Goal: Task Accomplishment & Management: Use online tool/utility

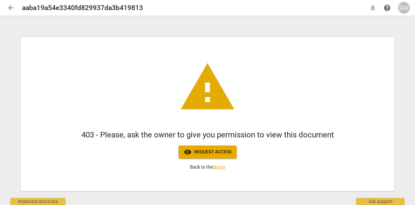
click at [213, 150] on span "visibility Request access" at bounding box center [208, 152] width 48 height 8
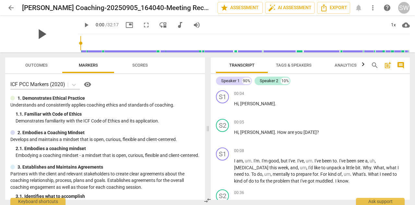
click at [37, 33] on span "play_arrow" at bounding box center [41, 34] width 17 height 17
click at [290, 7] on span "auto_fix_high AI Assessment" at bounding box center [289, 8] width 43 height 8
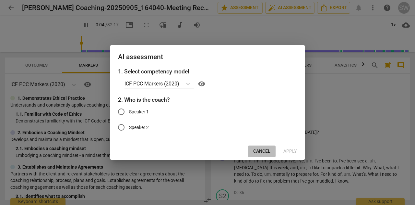
click at [261, 150] on span "Cancel" at bounding box center [261, 151] width 17 height 6
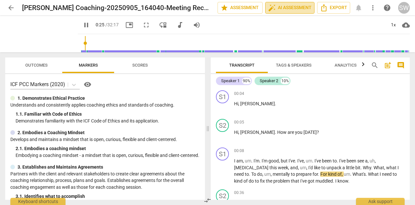
click at [283, 6] on span "auto_fix_high AI Assessment" at bounding box center [289, 8] width 43 height 8
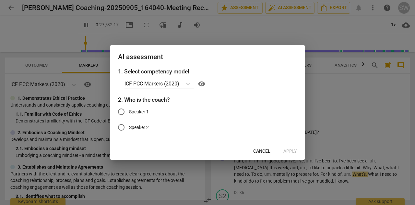
type input "28"
click at [123, 127] on input "Speaker 2" at bounding box center [121, 127] width 16 height 16
radio input "true"
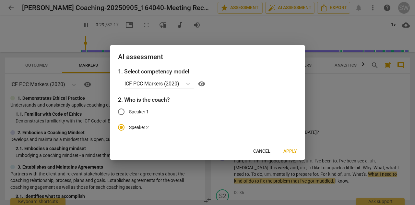
click at [290, 151] on span "Apply" at bounding box center [290, 151] width 14 height 6
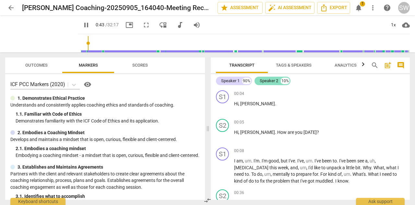
click at [264, 81] on div "Speaker 2" at bounding box center [269, 80] width 18 height 6
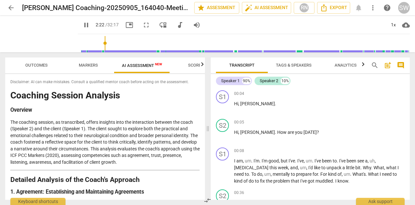
scroll to position [213, 0]
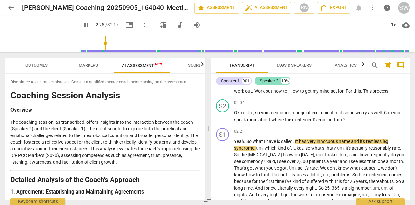
click at [265, 77] on div "Speaker 2" at bounding box center [269, 80] width 18 height 6
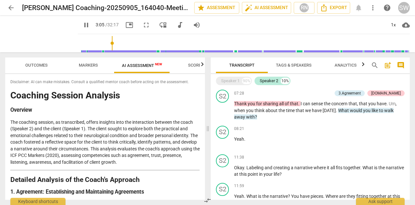
scroll to position [0, 0]
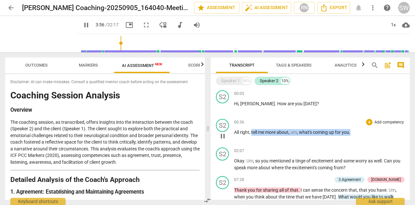
drag, startPoint x: 251, startPoint y: 133, endPoint x: 355, endPoint y: 140, distance: 104.3
click at [355, 140] on div "00:36 + Add competency keyboard_arrow_right All right , tell me more about , um…" at bounding box center [319, 130] width 170 height 23
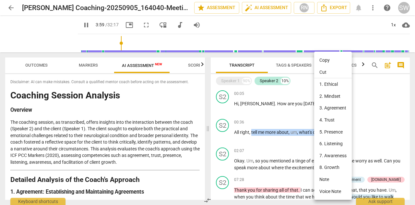
click at [329, 61] on li "Copy" at bounding box center [333, 60] width 38 height 12
copy p "tell me more about , um , what's coming up for you ."
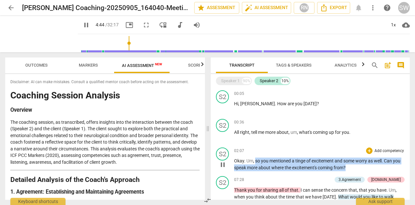
drag, startPoint x: 254, startPoint y: 160, endPoint x: 354, endPoint y: 170, distance: 100.3
click at [354, 170] on p "Okay . Um , so you mentioned a tinge of excitement and some worry as well . Can…" at bounding box center [319, 163] width 170 height 13
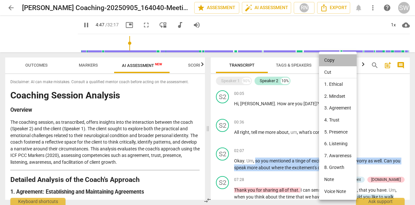
click at [330, 61] on li "Copy" at bounding box center [338, 60] width 38 height 12
copy p "so you mentioned a tinge of excitement and some worry as well . Can you speak m…"
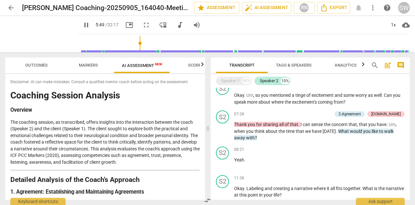
scroll to position [69, 0]
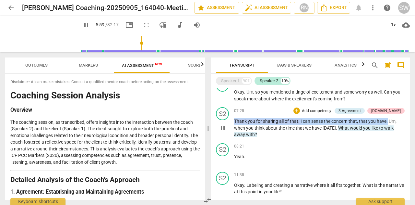
drag, startPoint x: 235, startPoint y: 121, endPoint x: 387, endPoint y: 121, distance: 152.3
click at [387, 121] on p "Thank you for sharing all of that . I can sense the concern that , that you hav…" at bounding box center [319, 128] width 170 height 20
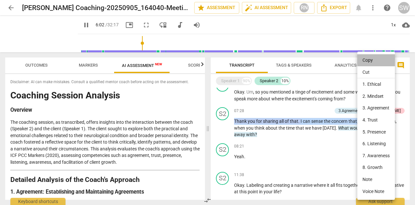
click at [368, 59] on li "Copy" at bounding box center [376, 60] width 38 height 12
copy p "Thank you for sharing all of that . I can sense the concern that , that you hav…"
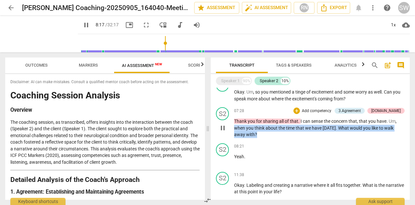
drag, startPoint x: 234, startPoint y: 127, endPoint x: 260, endPoint y: 136, distance: 27.3
click at [260, 136] on p "Thank you for sharing all of that . I can sense the concern that , that you hav…" at bounding box center [319, 128] width 170 height 20
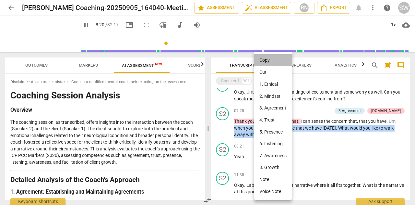
click at [266, 59] on li "Copy" at bounding box center [273, 60] width 38 height 12
copy p "when you think about the time that we have today . What would you like to walk …"
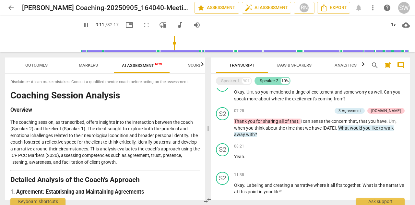
click at [264, 83] on div "Speaker 2" at bounding box center [269, 80] width 18 height 6
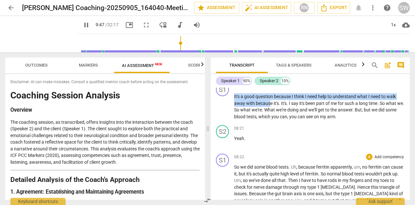
scroll to position [757, 0]
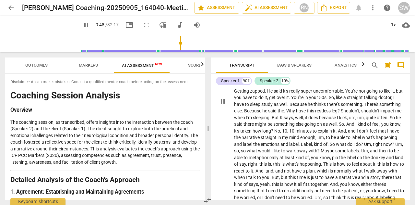
drag, startPoint x: 234, startPoint y: 103, endPoint x: 267, endPoint y: 110, distance: 33.8
click at [267, 110] on div "S1 play_arrow pause 00:04 + Add competency keyboard_arrow_right Hi , Christy . …" at bounding box center [310, 144] width 199 height 112
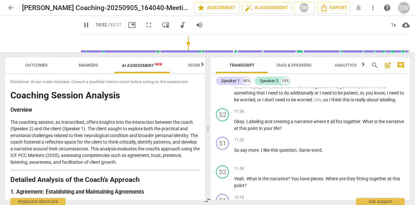
scroll to position [864, 0]
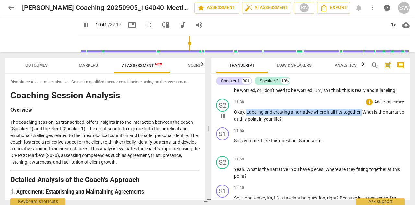
drag, startPoint x: 246, startPoint y: 123, endPoint x: 361, endPoint y: 125, distance: 115.1
click at [361, 122] on p "Okay . Labeling and creating a narrative where it all fits together . What is t…" at bounding box center [319, 115] width 170 height 13
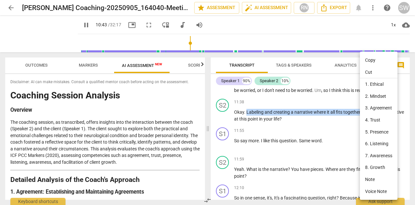
click at [370, 63] on li "Copy" at bounding box center [379, 60] width 38 height 12
copy p "Labeling and creating a narrative where it all fits together ."
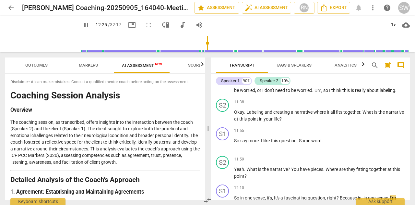
scroll to position [984, 0]
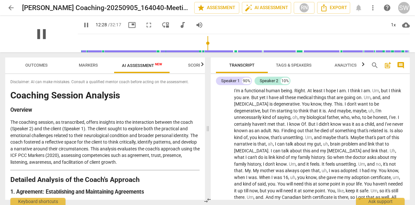
click at [37, 33] on span "pause" at bounding box center [41, 34] width 17 height 17
click at [36, 33] on span "play_arrow" at bounding box center [41, 34] width 17 height 17
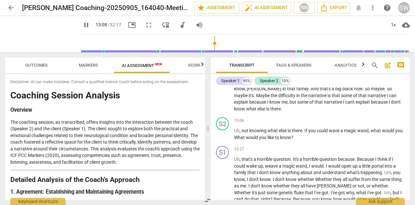
scroll to position [1120, 0]
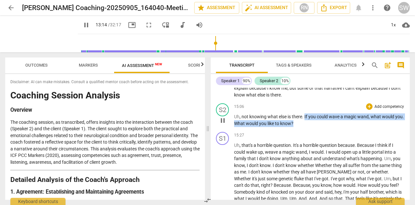
drag, startPoint x: 304, startPoint y: 122, endPoint x: 305, endPoint y: 129, distance: 6.9
click at [305, 126] on p "Uh , not knowing what else is there . If you could wave a magic wand , what wou…" at bounding box center [319, 119] width 170 height 13
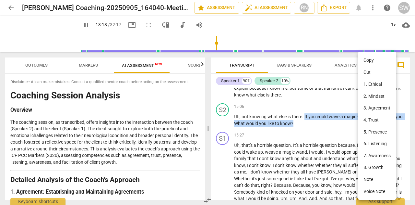
click at [368, 61] on li "Copy" at bounding box center [377, 60] width 38 height 12
copy p "If you could wave a magic wand , what would you . What would you like to know ?"
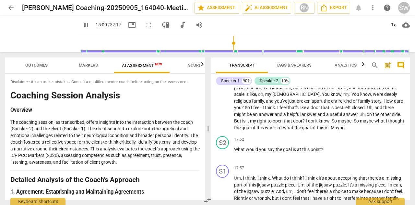
scroll to position [1269, 0]
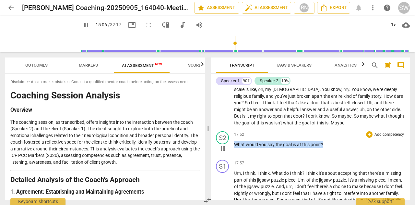
drag, startPoint x: 235, startPoint y: 150, endPoint x: 332, endPoint y: 152, distance: 97.6
click at [332, 148] on p "What would you say the goal is at this point ?" at bounding box center [319, 144] width 170 height 7
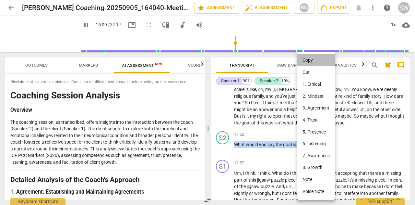
click at [314, 59] on li "Copy" at bounding box center [316, 60] width 38 height 12
copy p "What would you say the goal is at this point ?"
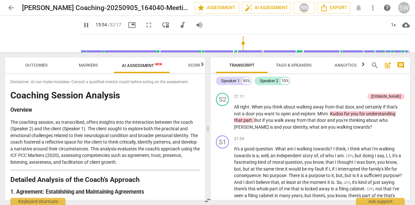
scroll to position [1515, 0]
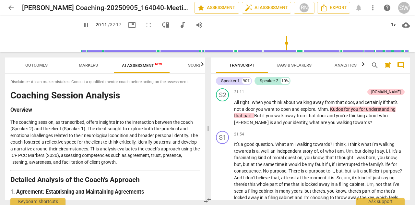
click at [283, 43] on input "range" at bounding box center [244, 43] width 329 height 21
click at [40, 35] on span "pause" at bounding box center [41, 34] width 17 height 17
type input "1225"
